Goal: Transaction & Acquisition: Download file/media

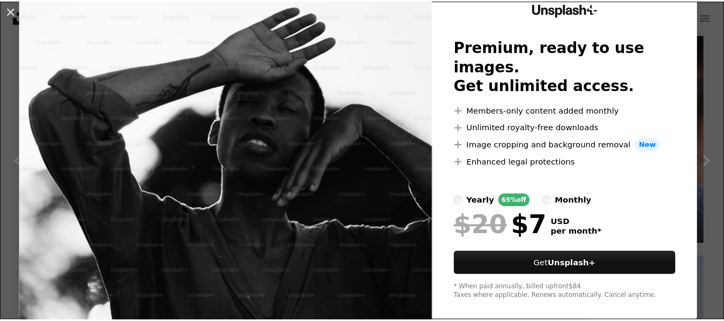
scroll to position [55, 0]
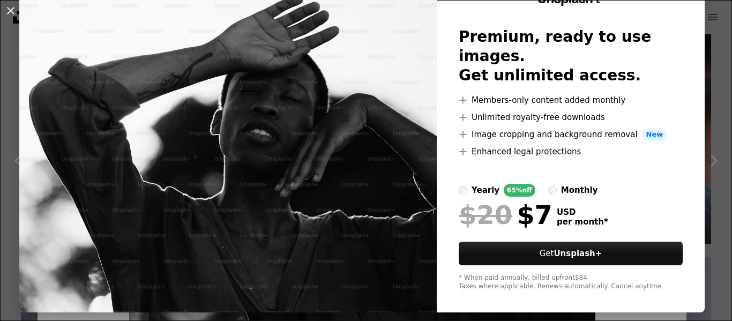
click at [1, 266] on div "An X shape Unsplash+ Premium, ready to use images. Get unlimited access. A plus…" at bounding box center [366, 160] width 732 height 321
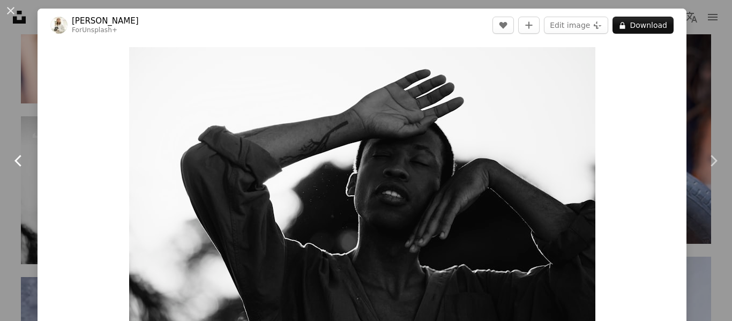
click at [16, 200] on link "Chevron left" at bounding box center [19, 160] width 38 height 103
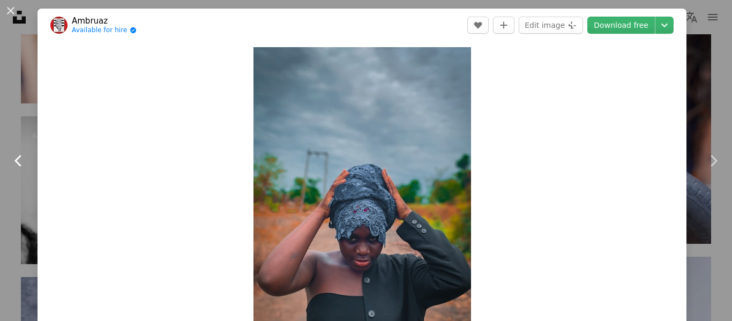
click at [1, 133] on link "Chevron left" at bounding box center [19, 160] width 38 height 103
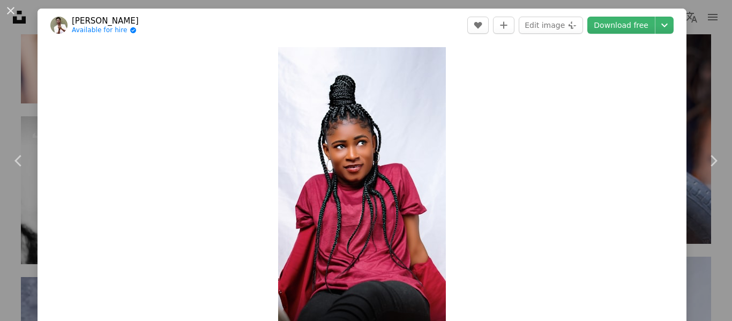
click at [12, 278] on div "An X shape Chevron left Chevron right Qwerqu McBrew Available for hire A checkm…" at bounding box center [366, 160] width 732 height 321
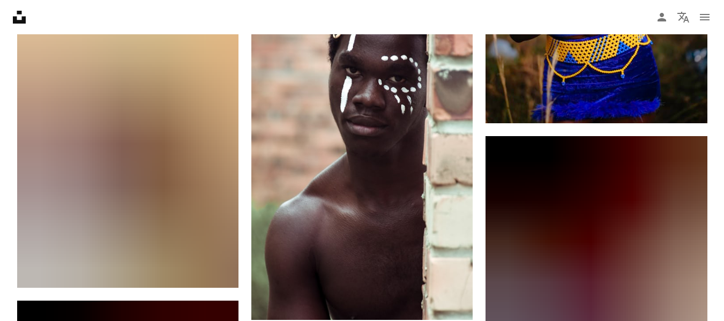
scroll to position [34533, 0]
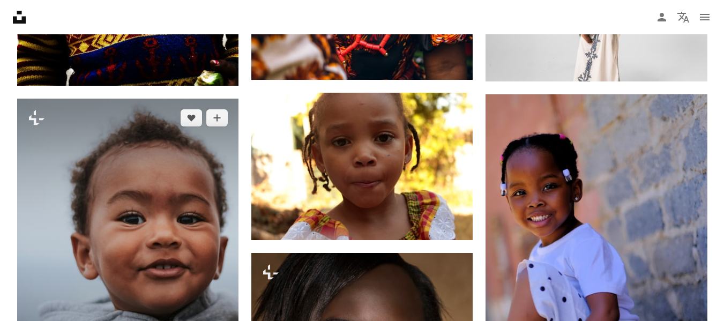
click at [40, 309] on img at bounding box center [127, 247] width 221 height 297
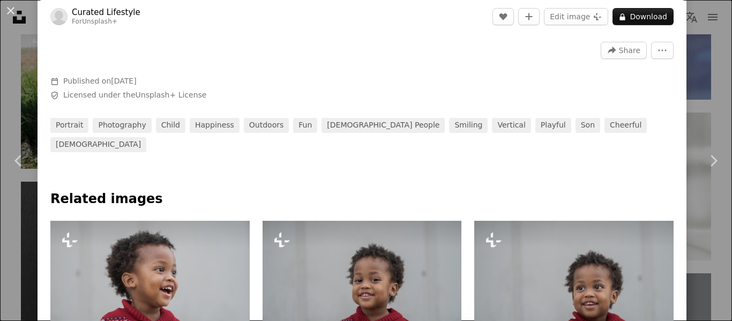
scroll to position [341, 0]
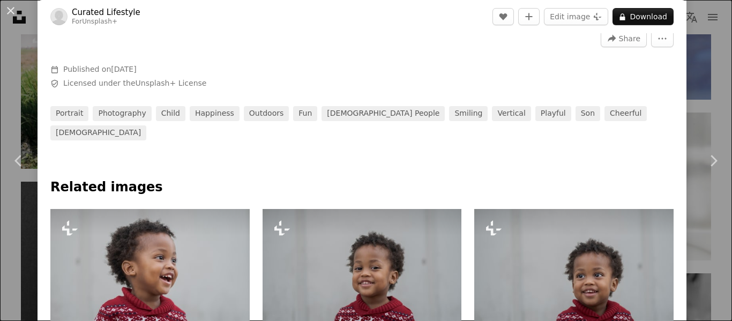
click at [14, 281] on div "An X shape Chevron left Chevron right Curated Lifestyle For Unsplash+ A heart A…" at bounding box center [366, 160] width 732 height 321
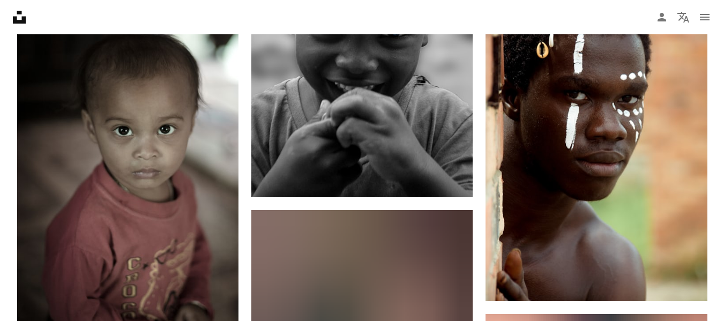
scroll to position [38309, 0]
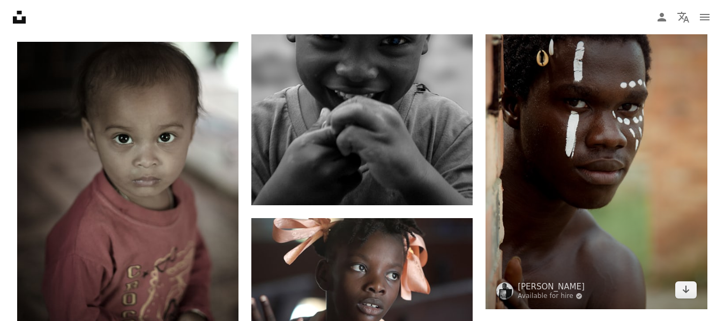
click at [609, 223] on img at bounding box center [595, 143] width 221 height 332
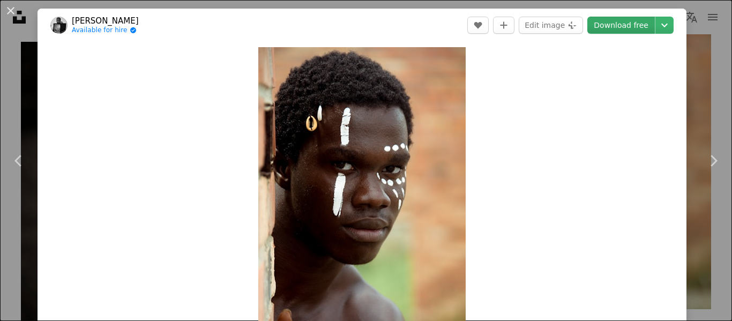
click at [626, 27] on link "Download free" at bounding box center [621, 25] width 68 height 17
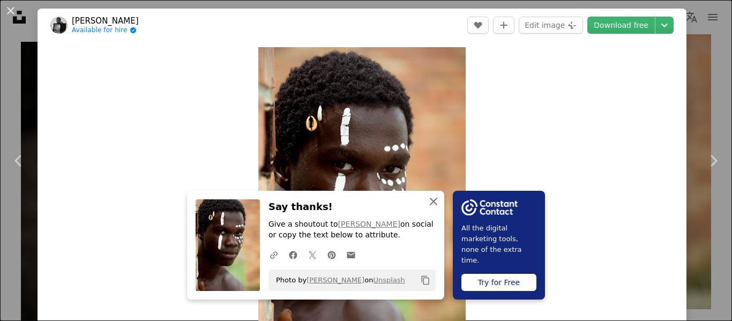
click at [430, 201] on icon "button" at bounding box center [434, 202] width 8 height 8
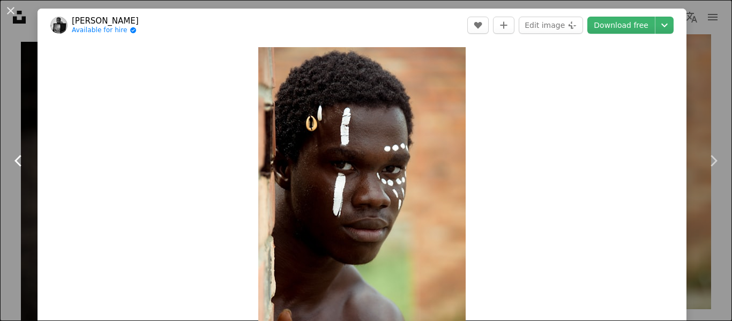
click at [1, 123] on link "Chevron left" at bounding box center [19, 160] width 38 height 103
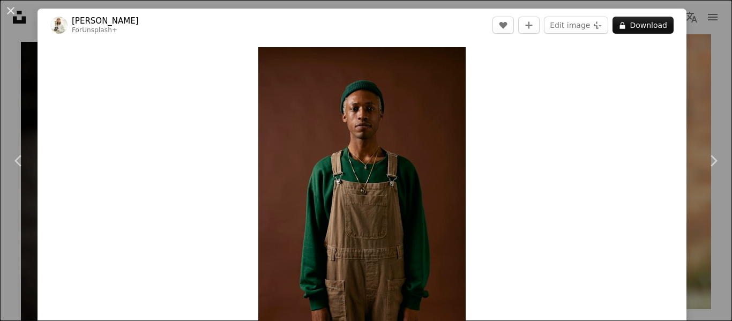
click at [1, 266] on div "An X shape Chevron left Chevron right [PERSON_NAME] For Unsplash+ A heart A plu…" at bounding box center [366, 160] width 732 height 321
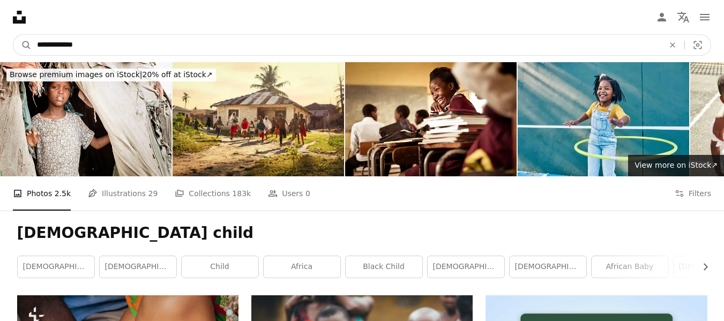
click at [381, 47] on input "**********" at bounding box center [346, 45] width 629 height 20
type input "**********"
click button "A magnifying glass" at bounding box center [22, 45] width 18 height 20
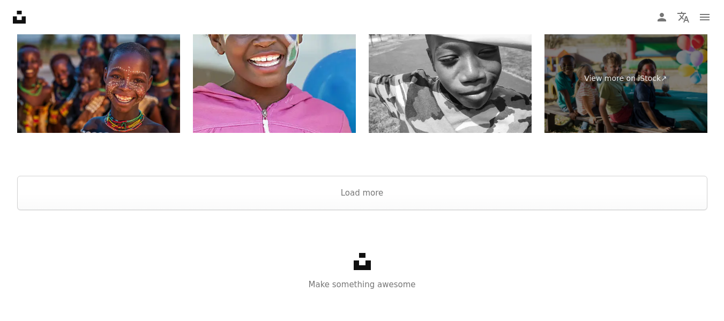
scroll to position [2880, 0]
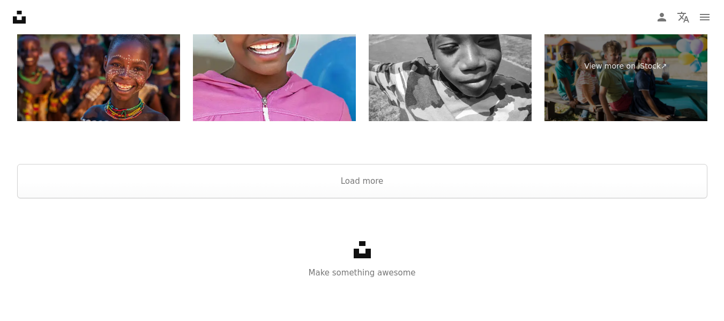
click at [56, 194] on button "Load more" at bounding box center [362, 181] width 690 height 34
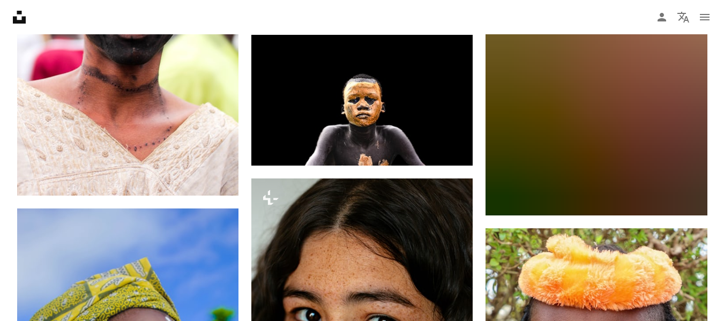
scroll to position [6006, 0]
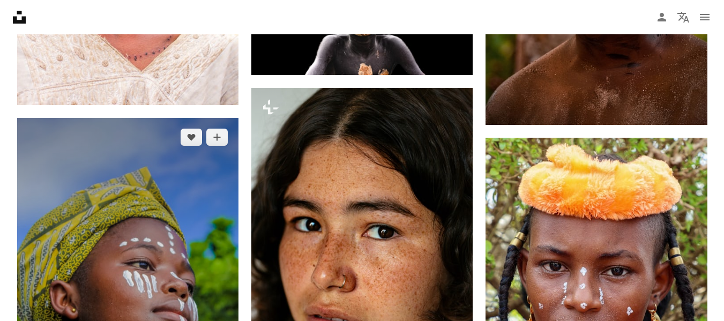
click at [40, 299] on img at bounding box center [127, 284] width 221 height 332
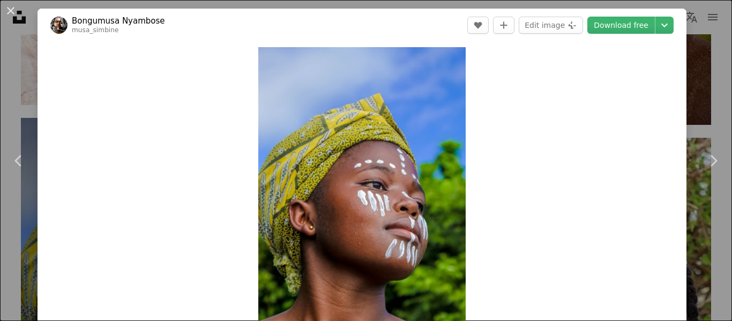
scroll to position [6098, 0]
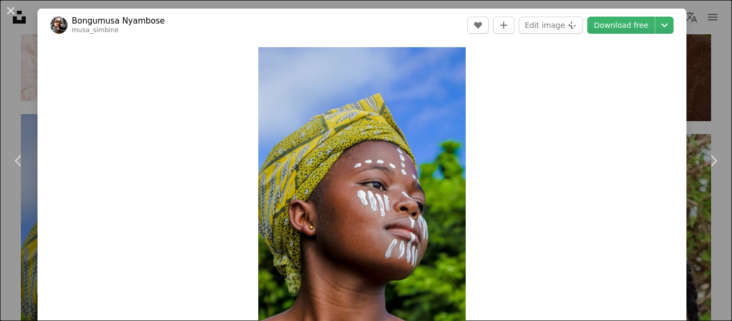
click at [14, 251] on div "An X shape Chevron left Chevron right Bongumusa Nyambose musa_simbine A heart A…" at bounding box center [366, 160] width 732 height 321
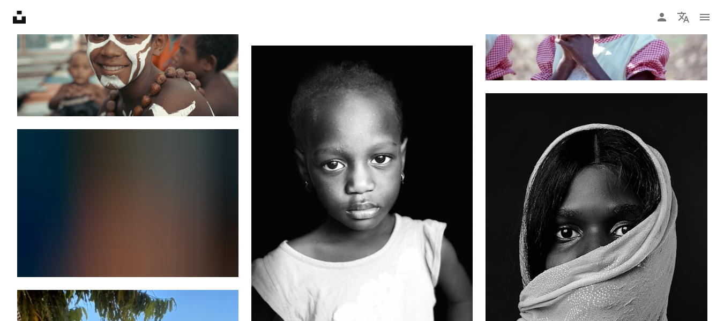
scroll to position [13120, 0]
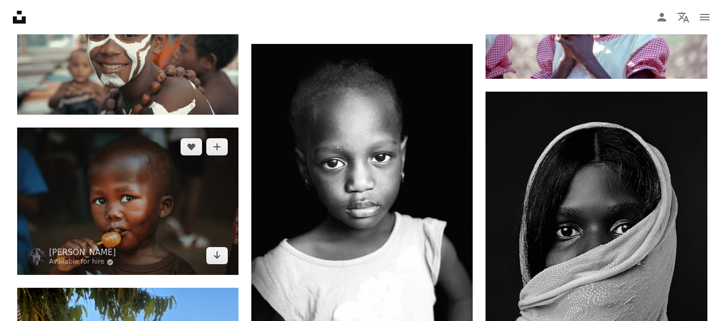
click at [20, 268] on img at bounding box center [127, 201] width 221 height 147
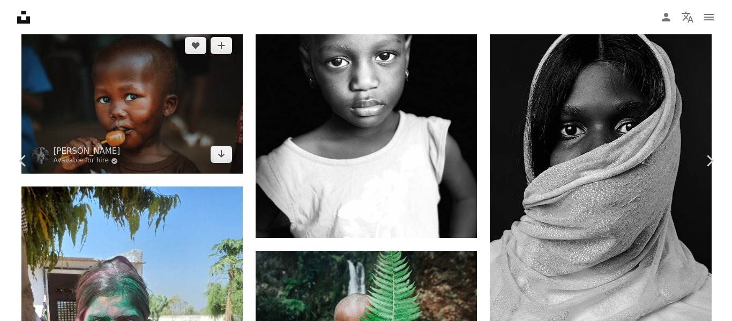
scroll to position [13293, 0]
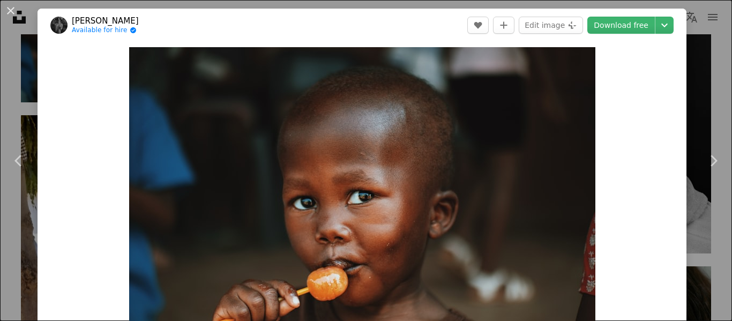
click at [0, 271] on div "An X shape Chevron left Chevron right [PERSON_NAME] Available for hire A checkm…" at bounding box center [366, 160] width 732 height 321
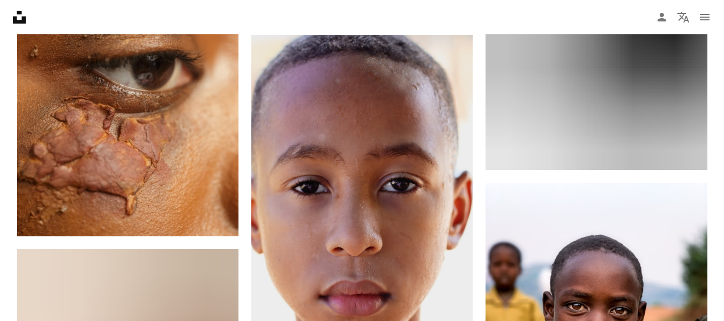
scroll to position [28635, 0]
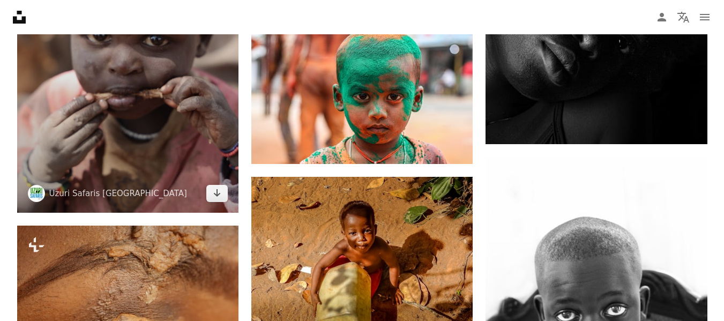
click at [72, 182] on img at bounding box center [127, 47] width 221 height 332
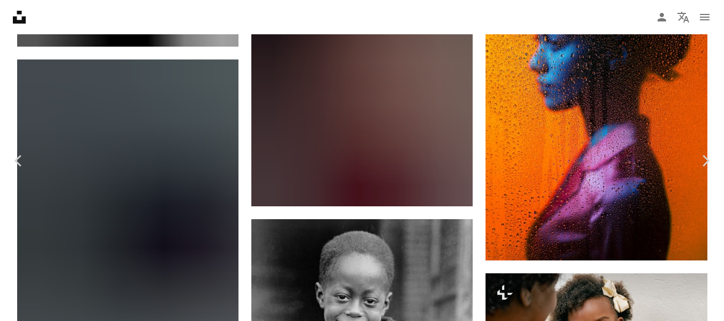
scroll to position [23583, 0]
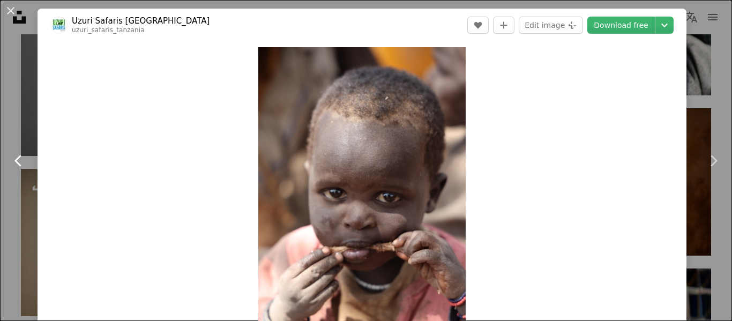
click at [9, 109] on link "Chevron left" at bounding box center [19, 160] width 38 height 103
click at [1, 80] on div "An X shape Chevron left Chevron right Uzuri Safaris [GEOGRAPHIC_DATA] uzuri_saf…" at bounding box center [366, 160] width 732 height 321
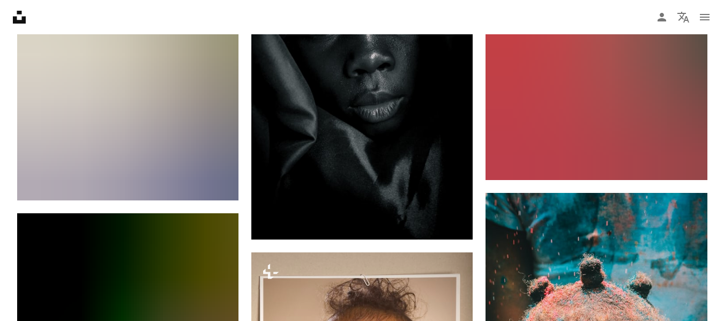
scroll to position [4468, 0]
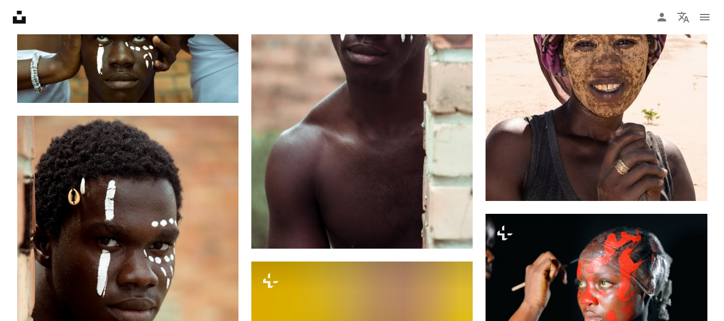
scroll to position [692, 0]
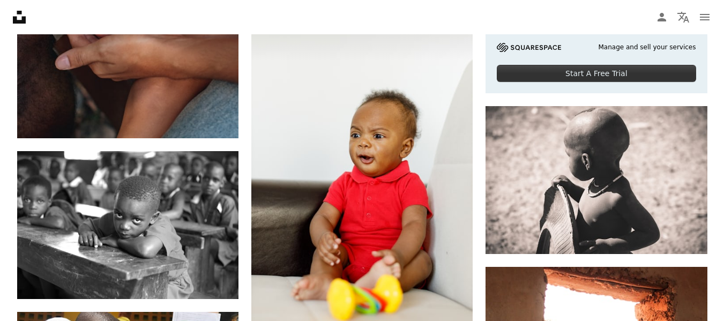
scroll to position [493, 0]
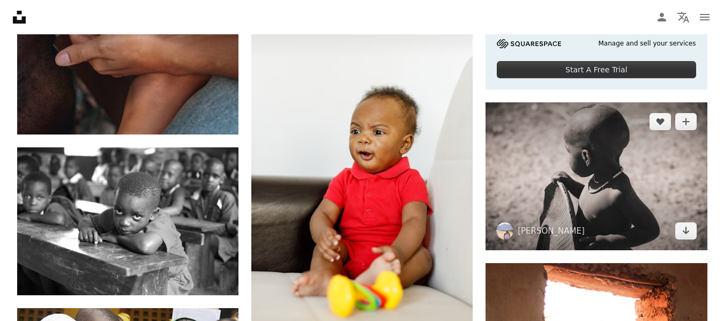
click at [582, 192] on img at bounding box center [595, 175] width 221 height 147
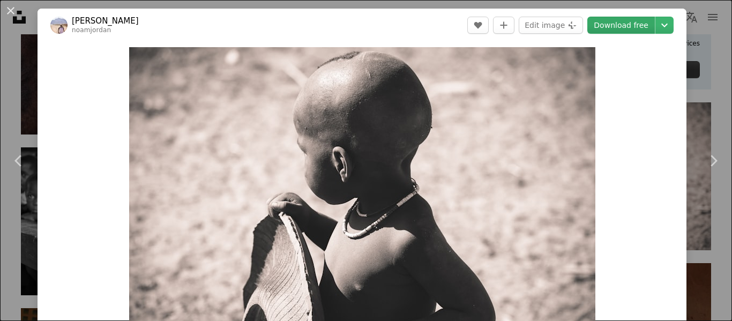
click at [623, 26] on link "Download free" at bounding box center [621, 25] width 68 height 17
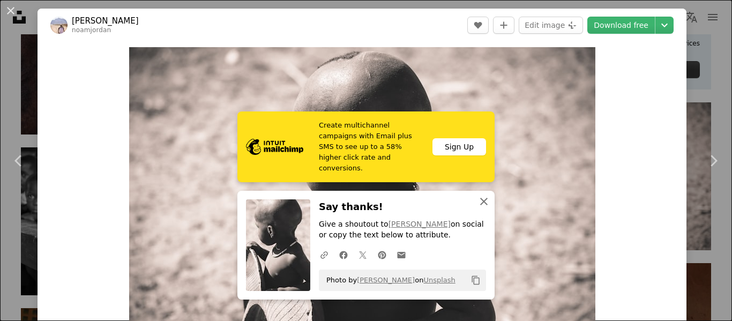
click at [481, 204] on icon "An X shape" at bounding box center [483, 201] width 13 height 13
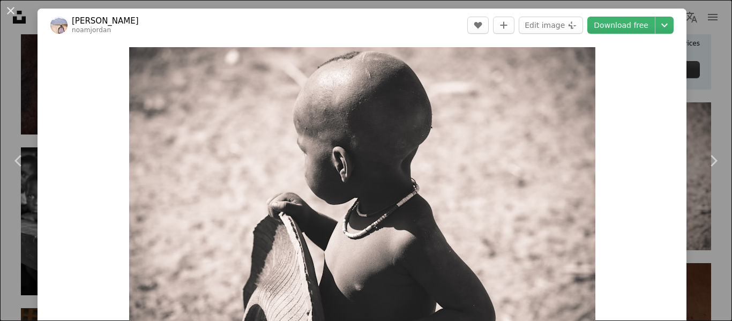
click at [15, 249] on div "An X shape Chevron left Chevron right [PERSON_NAME] noamjordan A heart A plus s…" at bounding box center [366, 160] width 732 height 321
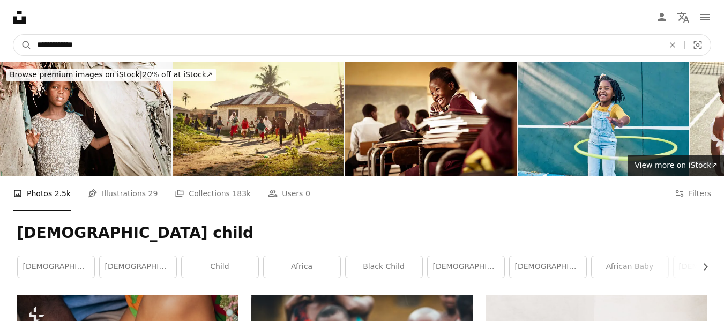
click at [128, 43] on input "**********" at bounding box center [346, 45] width 629 height 20
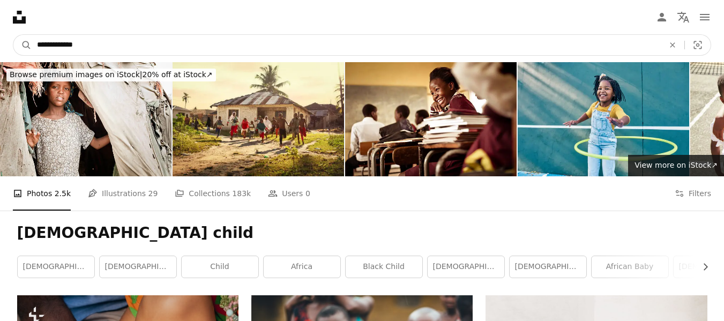
click at [128, 43] on input "**********" at bounding box center [346, 45] width 629 height 20
type input "**********"
click at [13, 35] on button "A magnifying glass" at bounding box center [22, 45] width 18 height 20
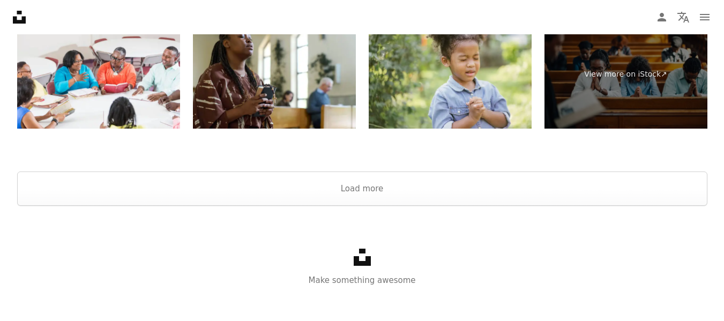
scroll to position [2164, 0]
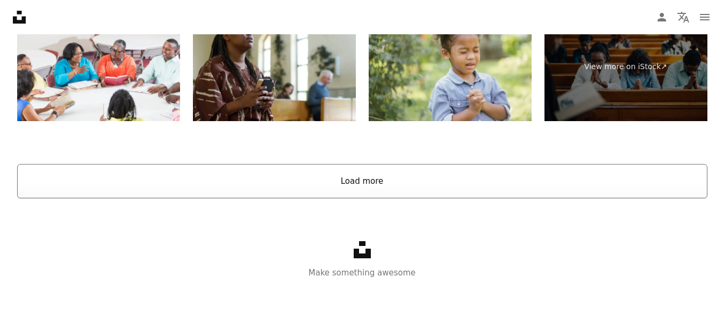
click at [68, 182] on button "Load more" at bounding box center [362, 181] width 690 height 34
